Goal: Transaction & Acquisition: Purchase product/service

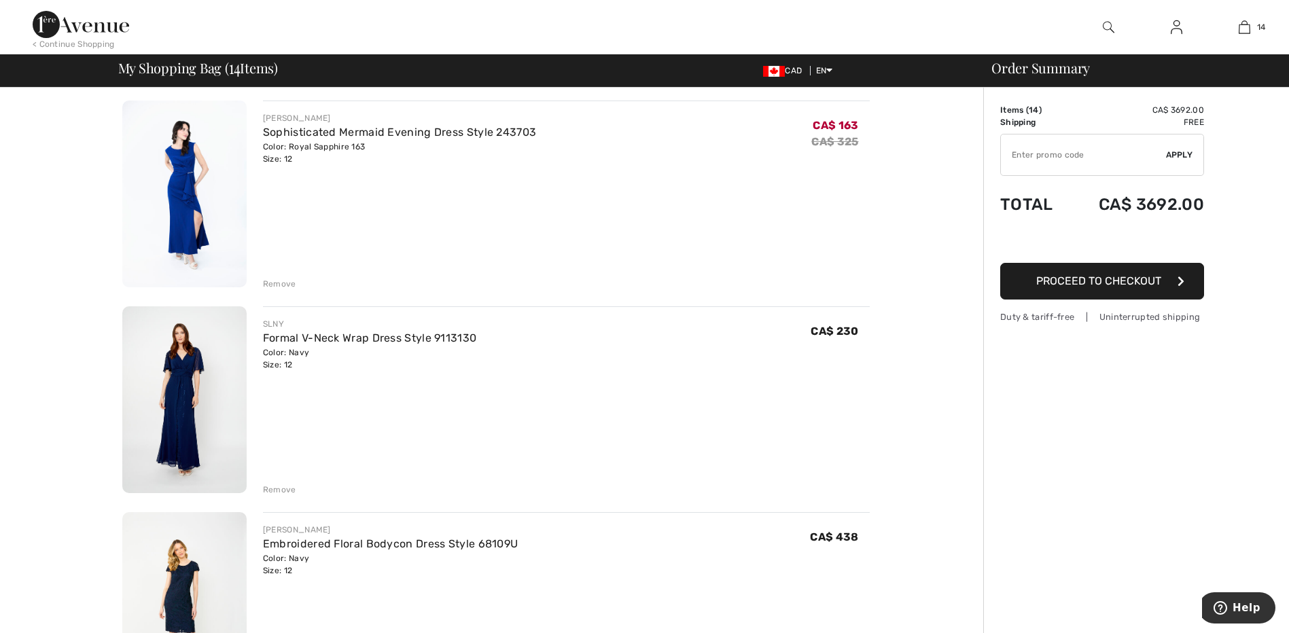
scroll to position [1767, 0]
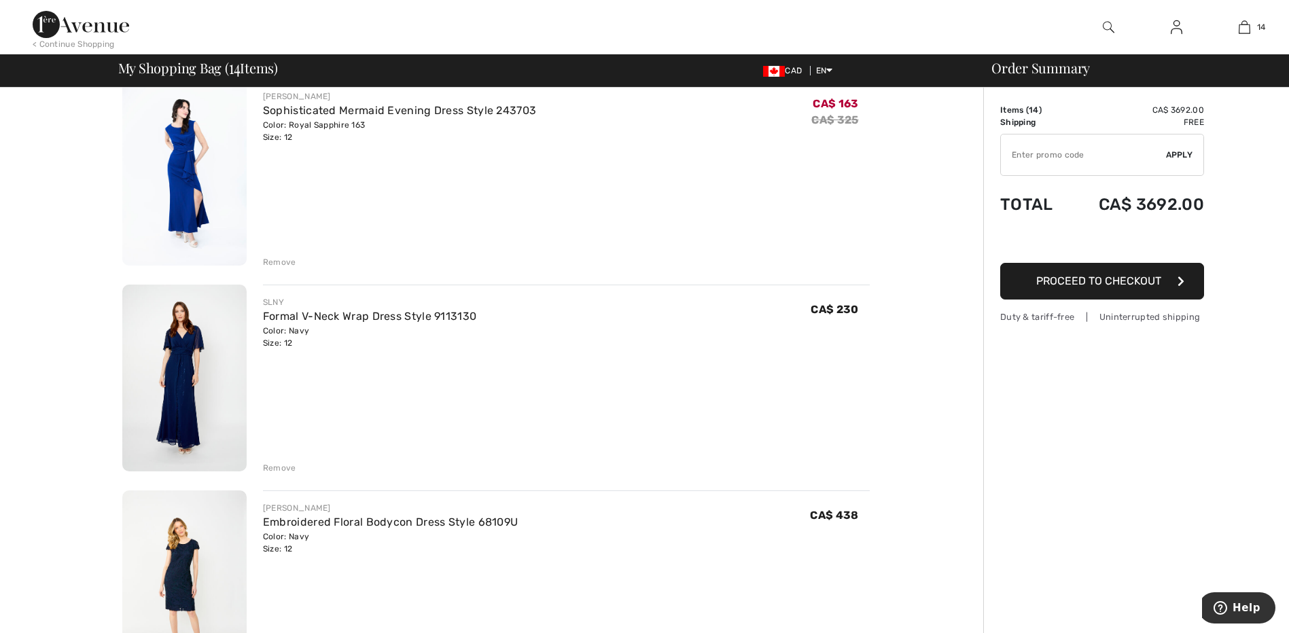
click at [279, 463] on div "Remove" at bounding box center [279, 468] width 33 height 12
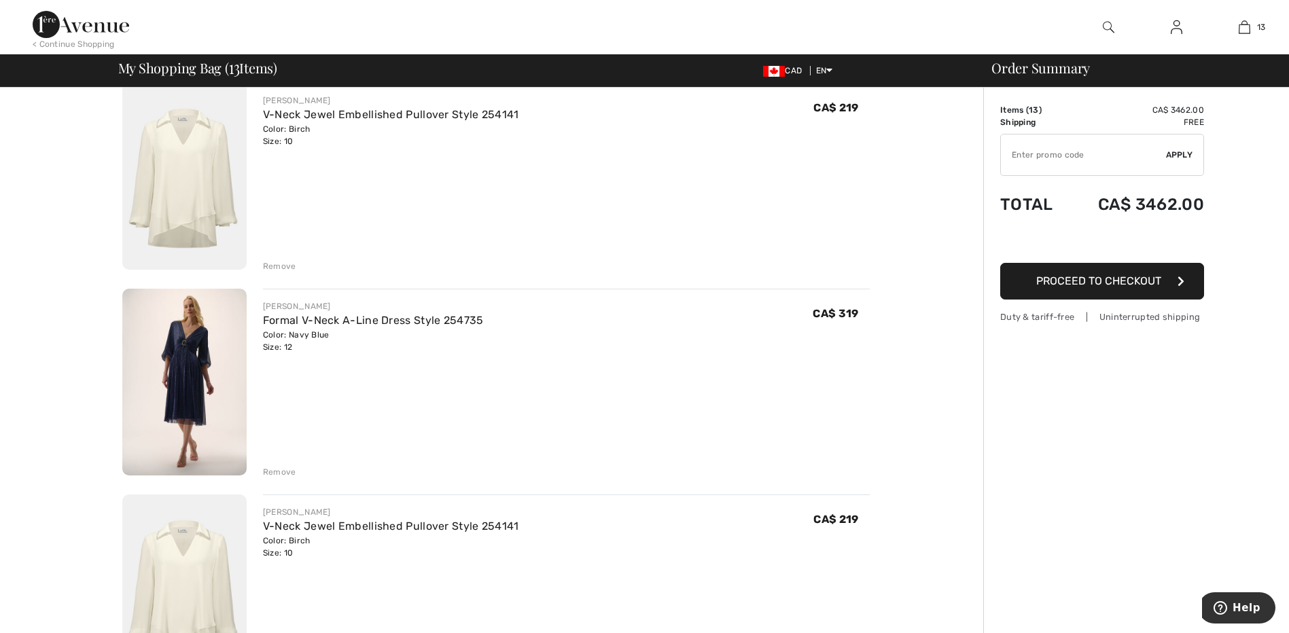
scroll to position [2242, 0]
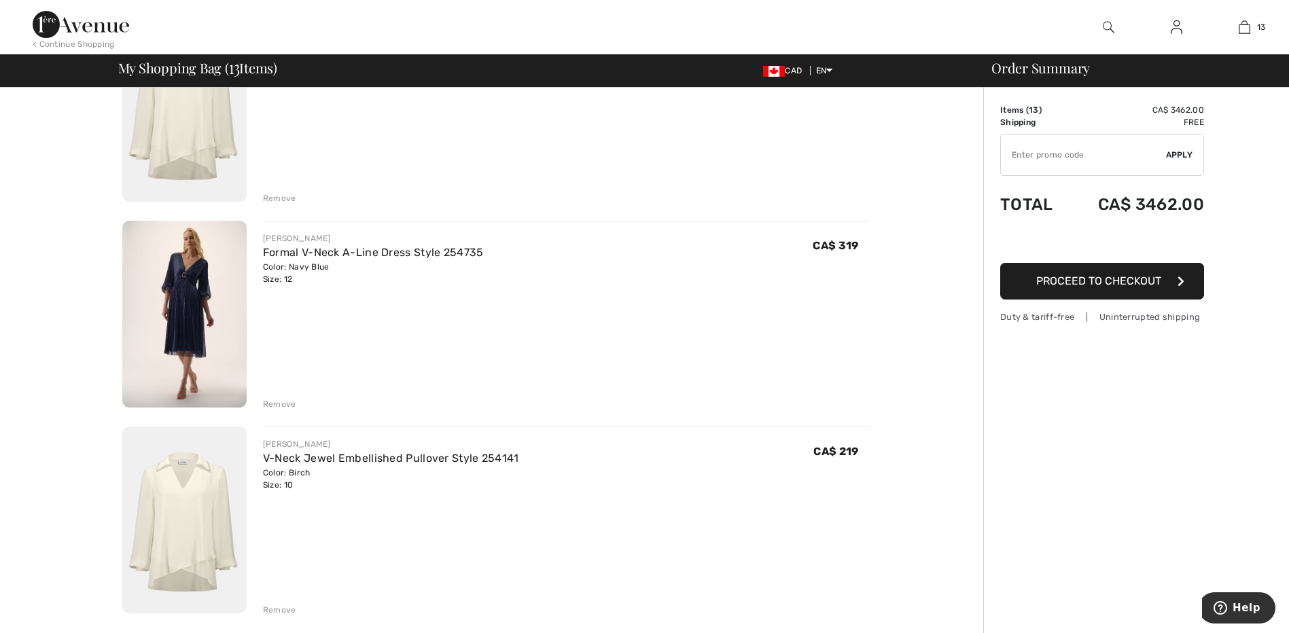
click at [279, 607] on div "Remove" at bounding box center [279, 610] width 33 height 12
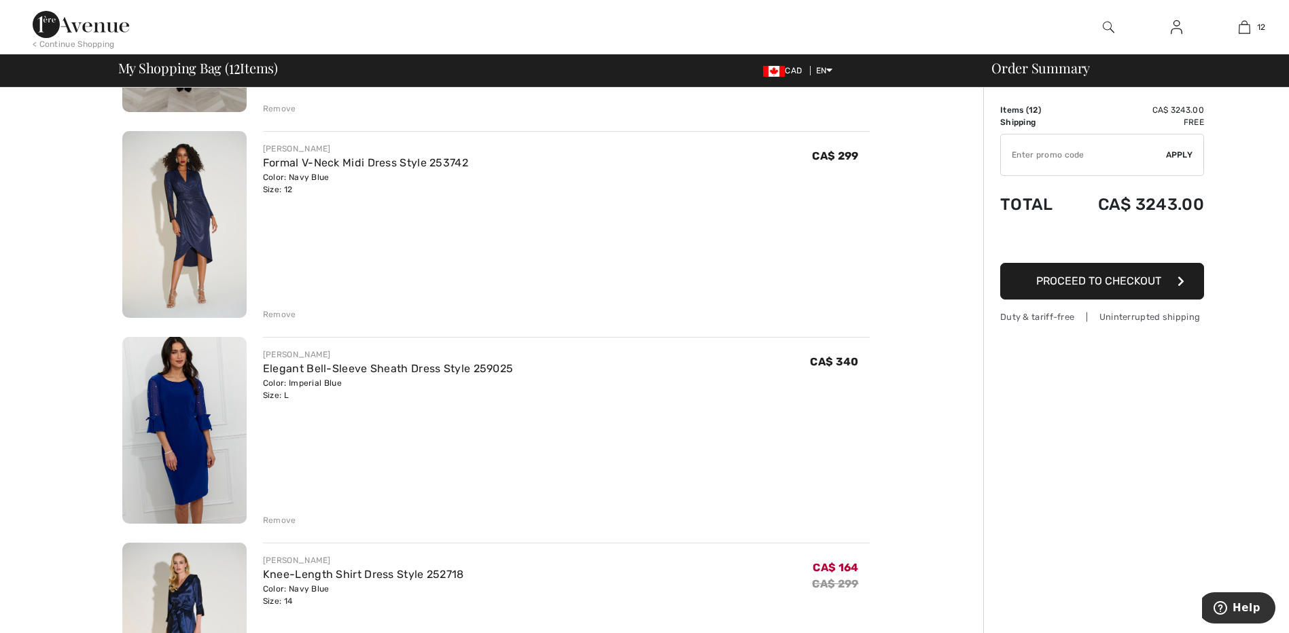
scroll to position [1087, 0]
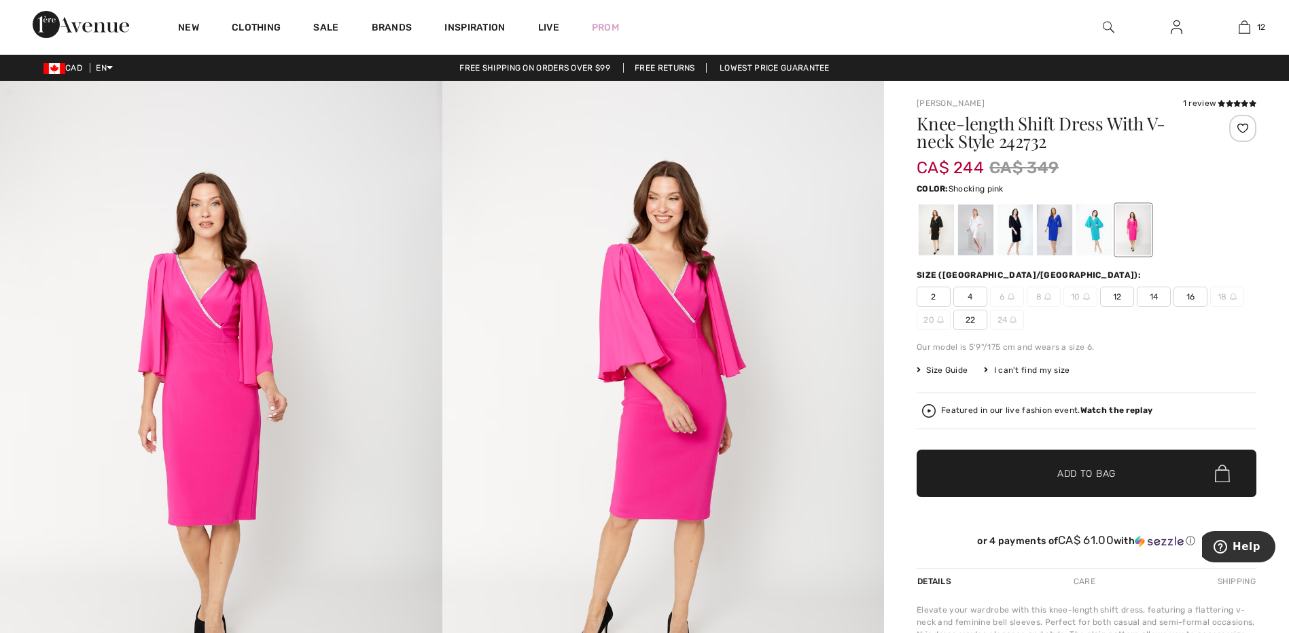
scroll to position [68, 0]
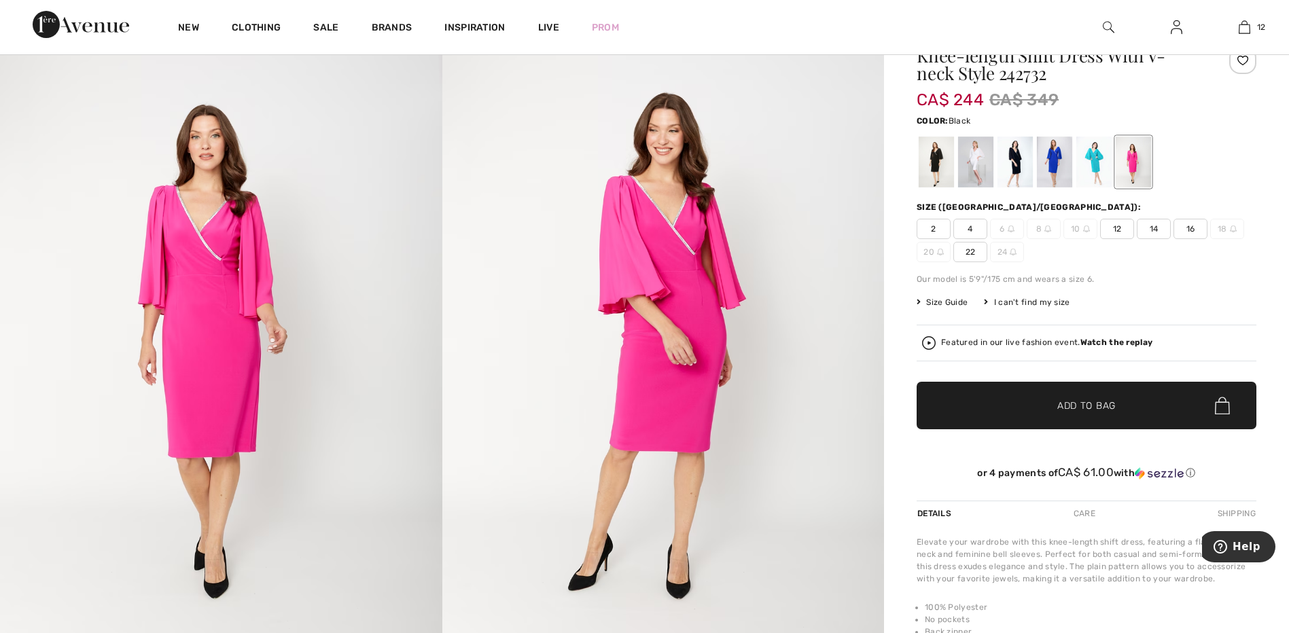
click at [942, 173] on div at bounding box center [936, 162] width 35 height 51
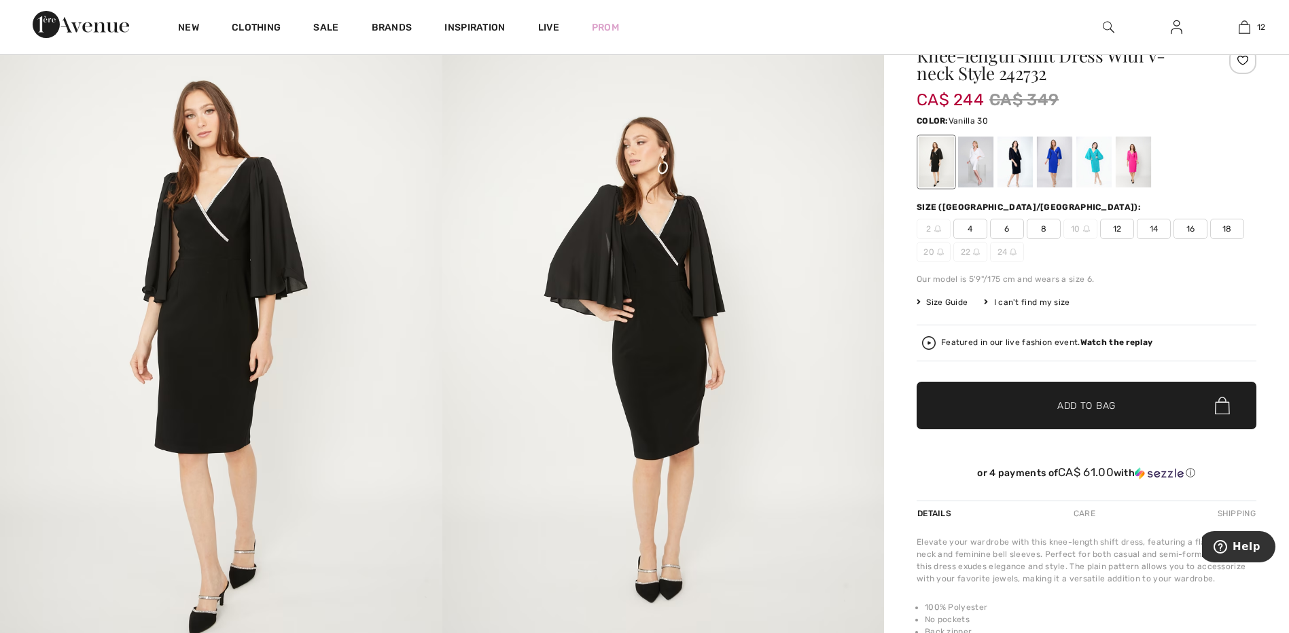
click at [973, 164] on div at bounding box center [975, 162] width 35 height 51
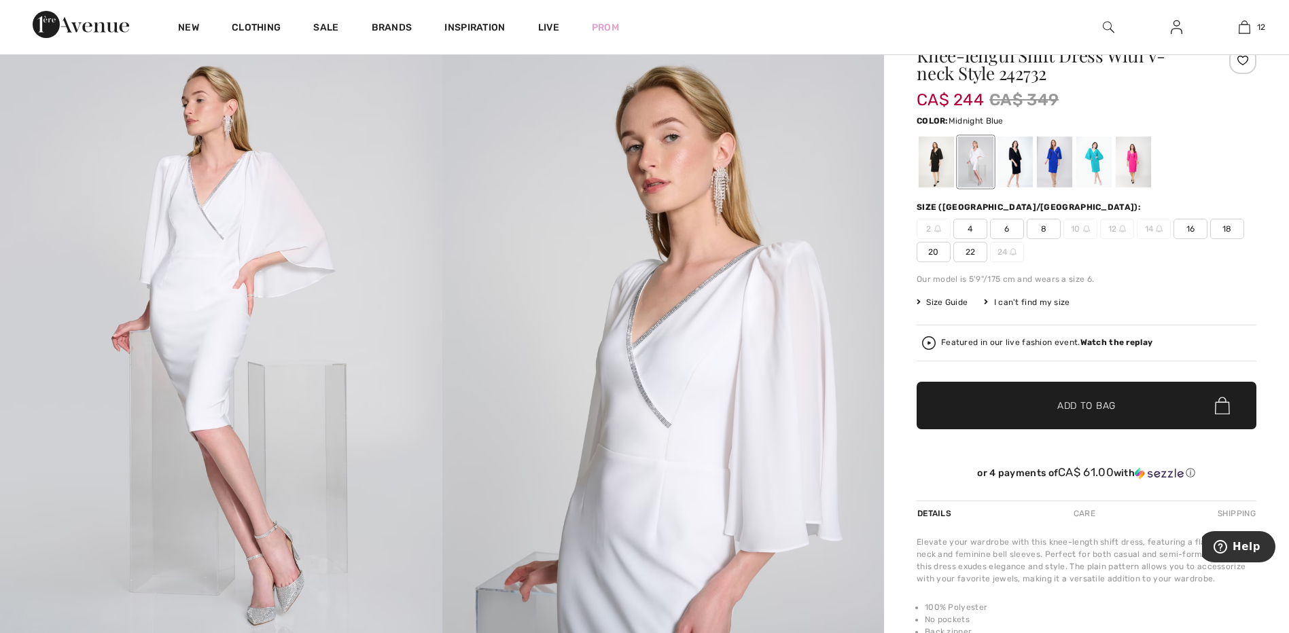
click at [1015, 158] on div at bounding box center [1015, 162] width 35 height 51
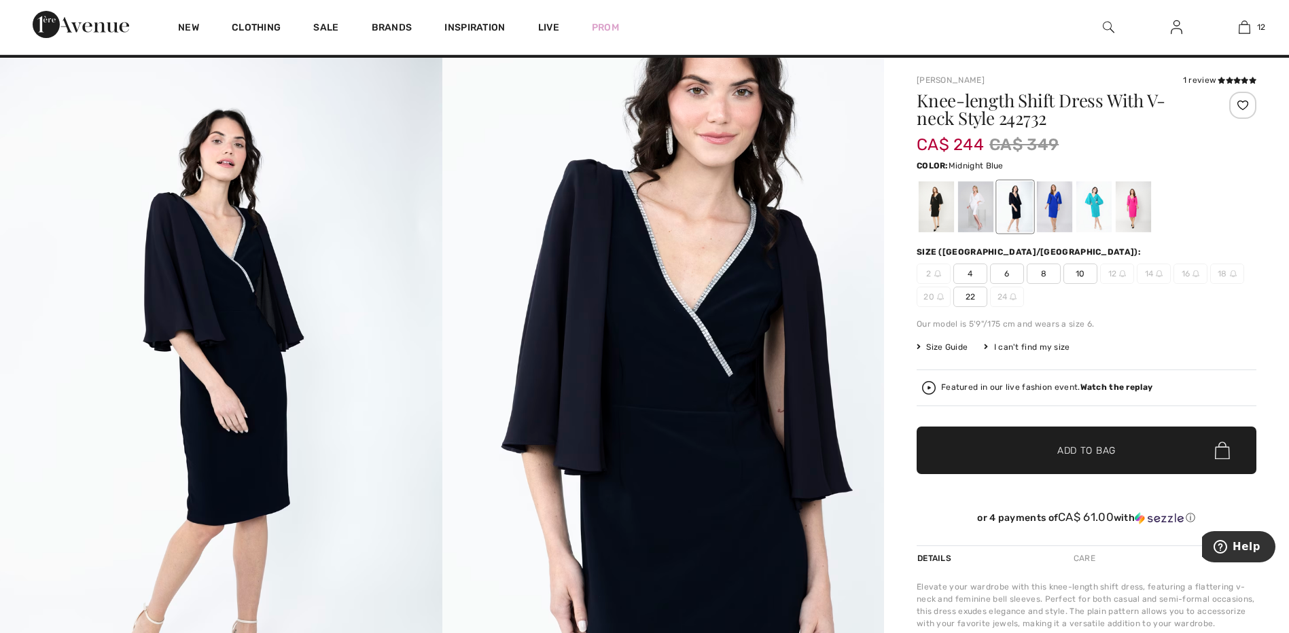
scroll to position [0, 0]
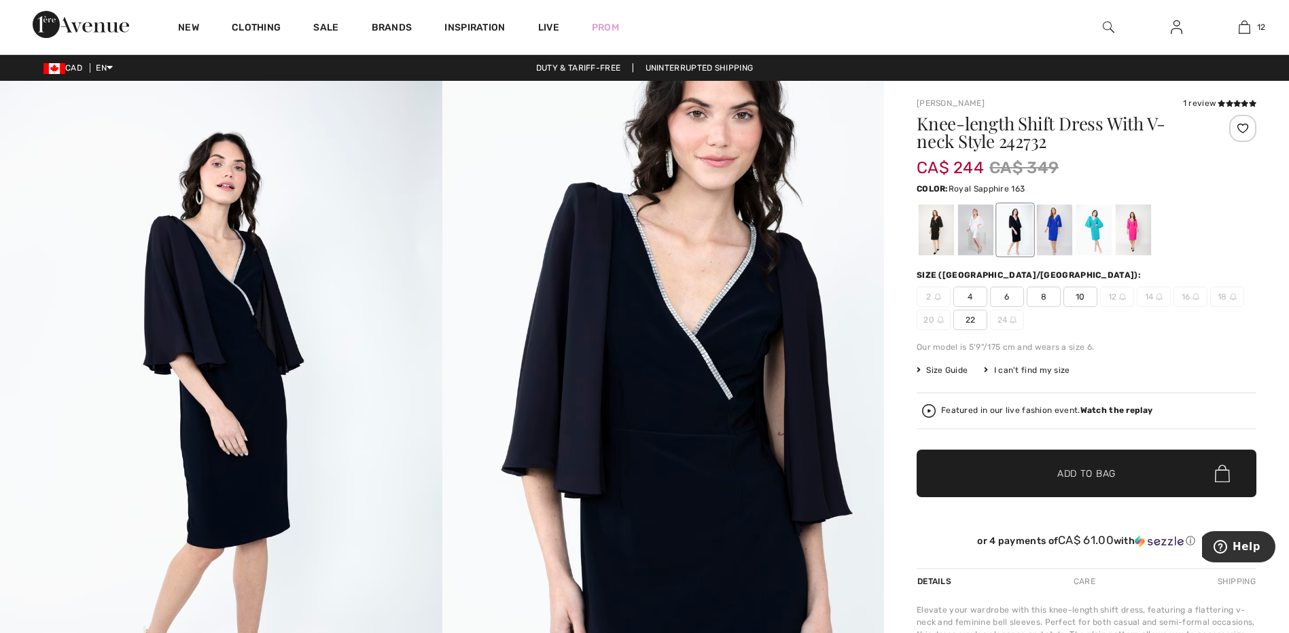
click at [1055, 228] on div at bounding box center [1054, 230] width 35 height 51
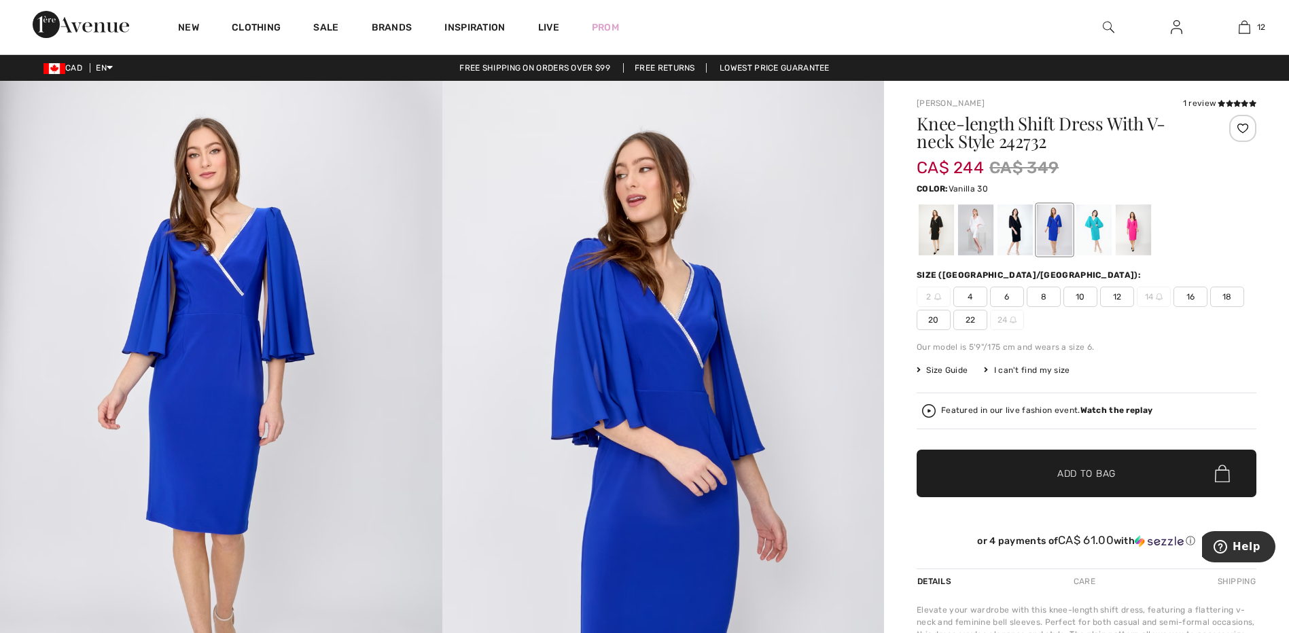
click at [971, 232] on div at bounding box center [975, 230] width 35 height 51
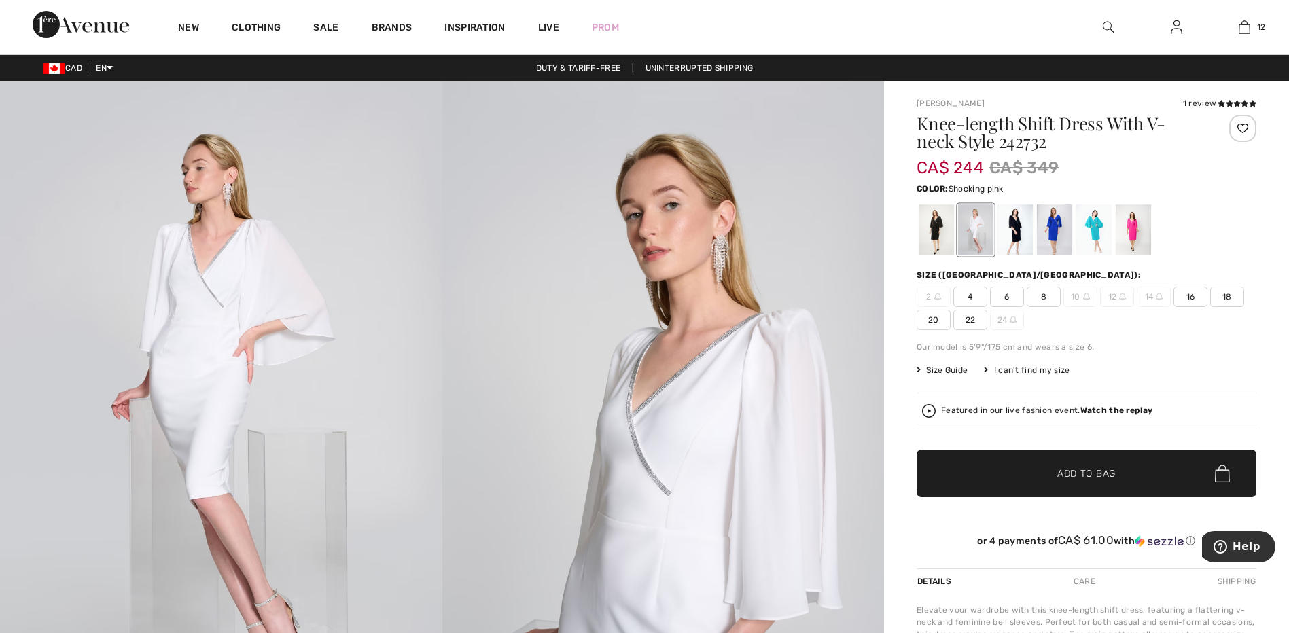
click at [1140, 233] on div at bounding box center [1133, 230] width 35 height 51
